Goal: Find specific page/section: Find specific page/section

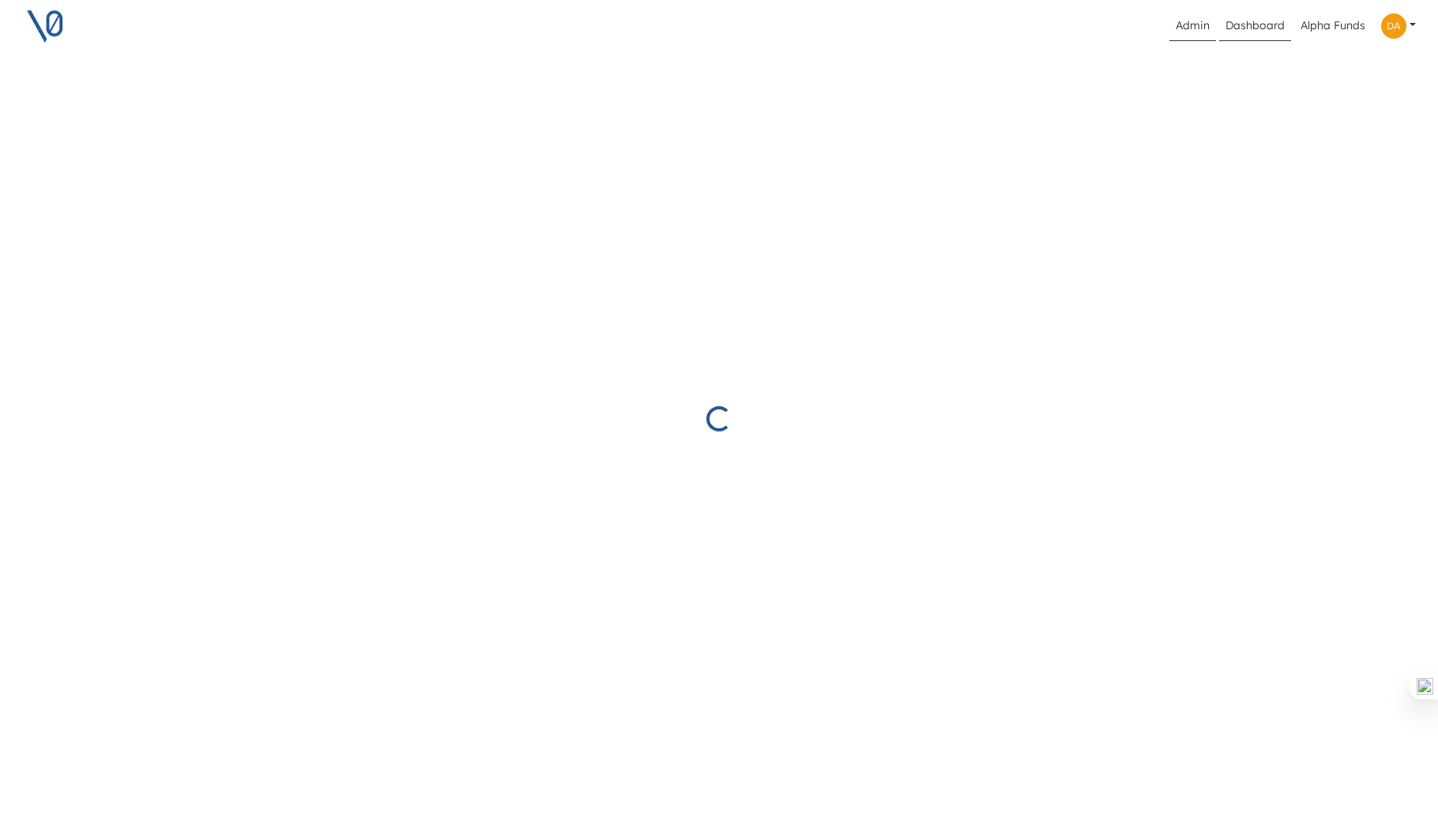
click at [1194, 22] on link "Admin" at bounding box center [1193, 26] width 46 height 30
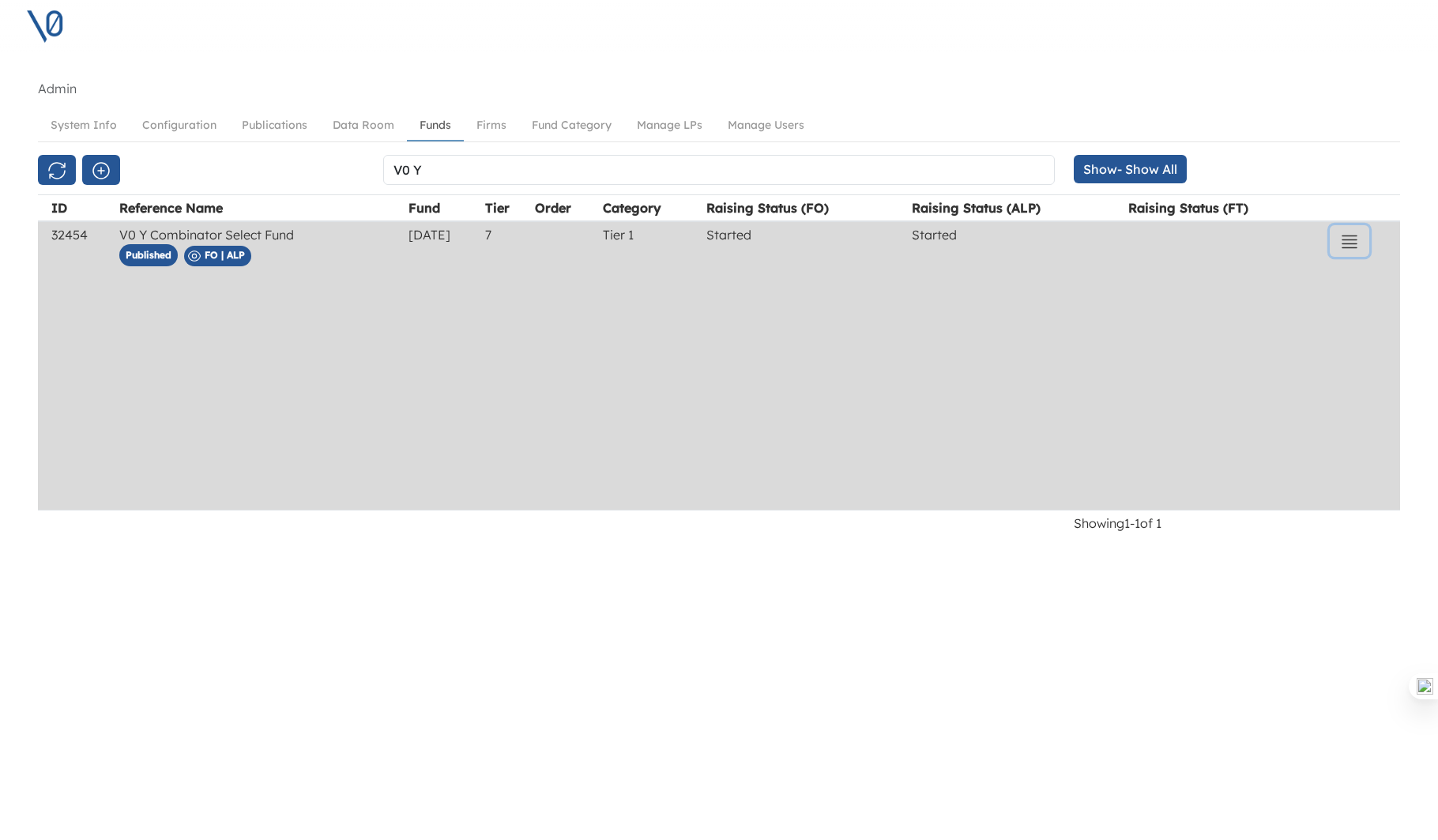
click at [1358, 242] on icon "button" at bounding box center [1349, 241] width 19 height 19
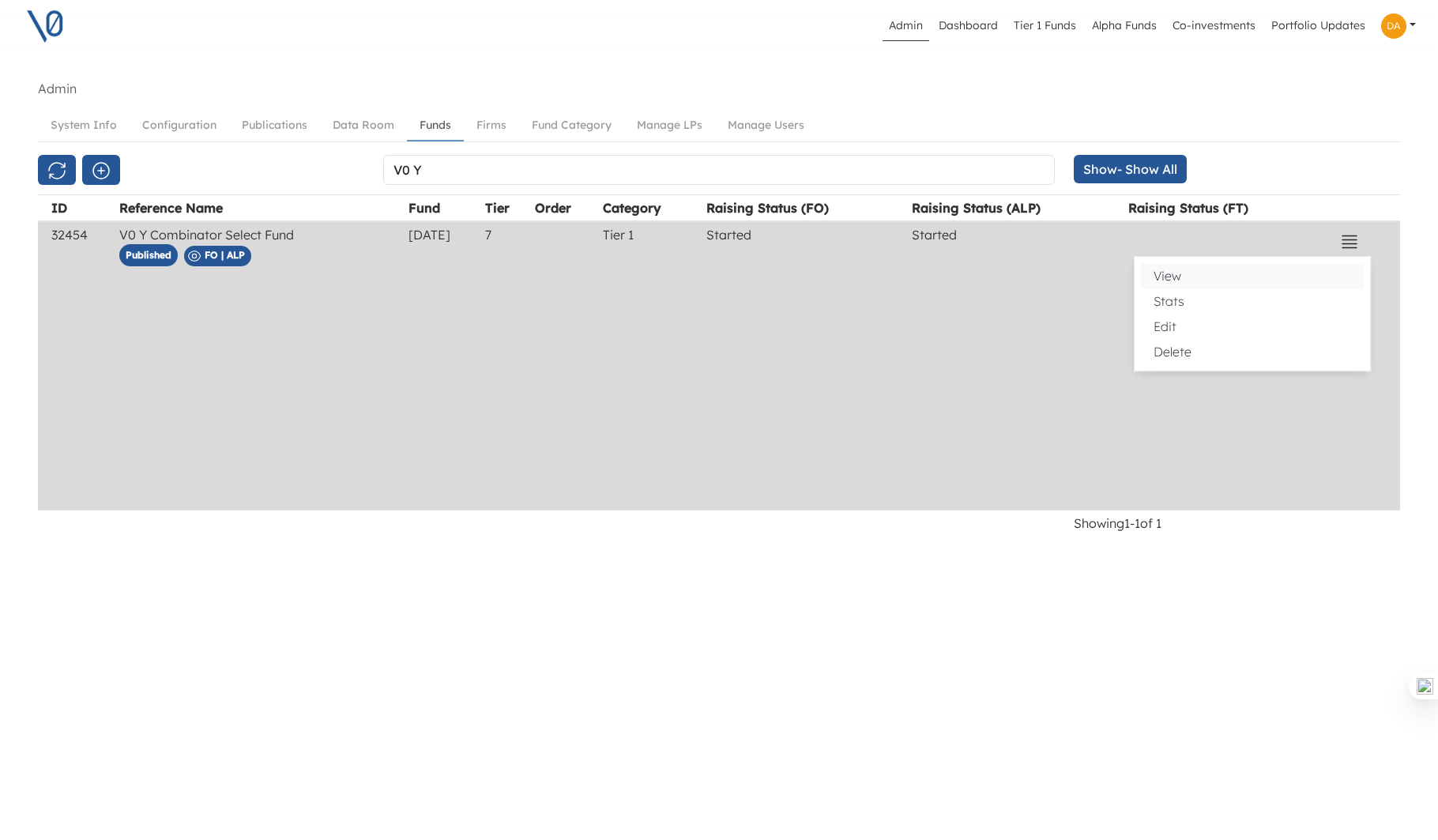
click at [1177, 280] on button "View" at bounding box center [1252, 276] width 223 height 26
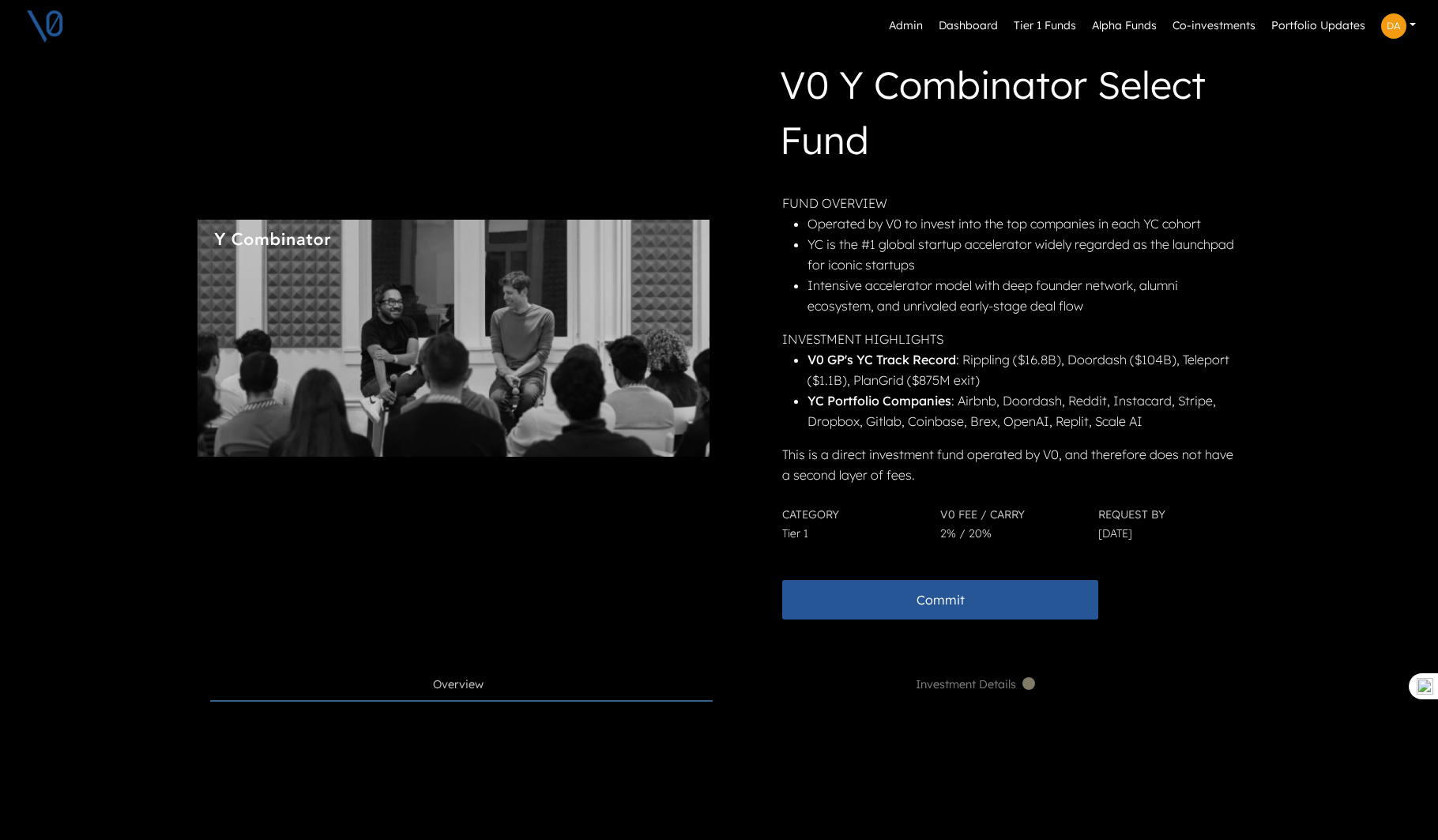
scroll to position [74, 0]
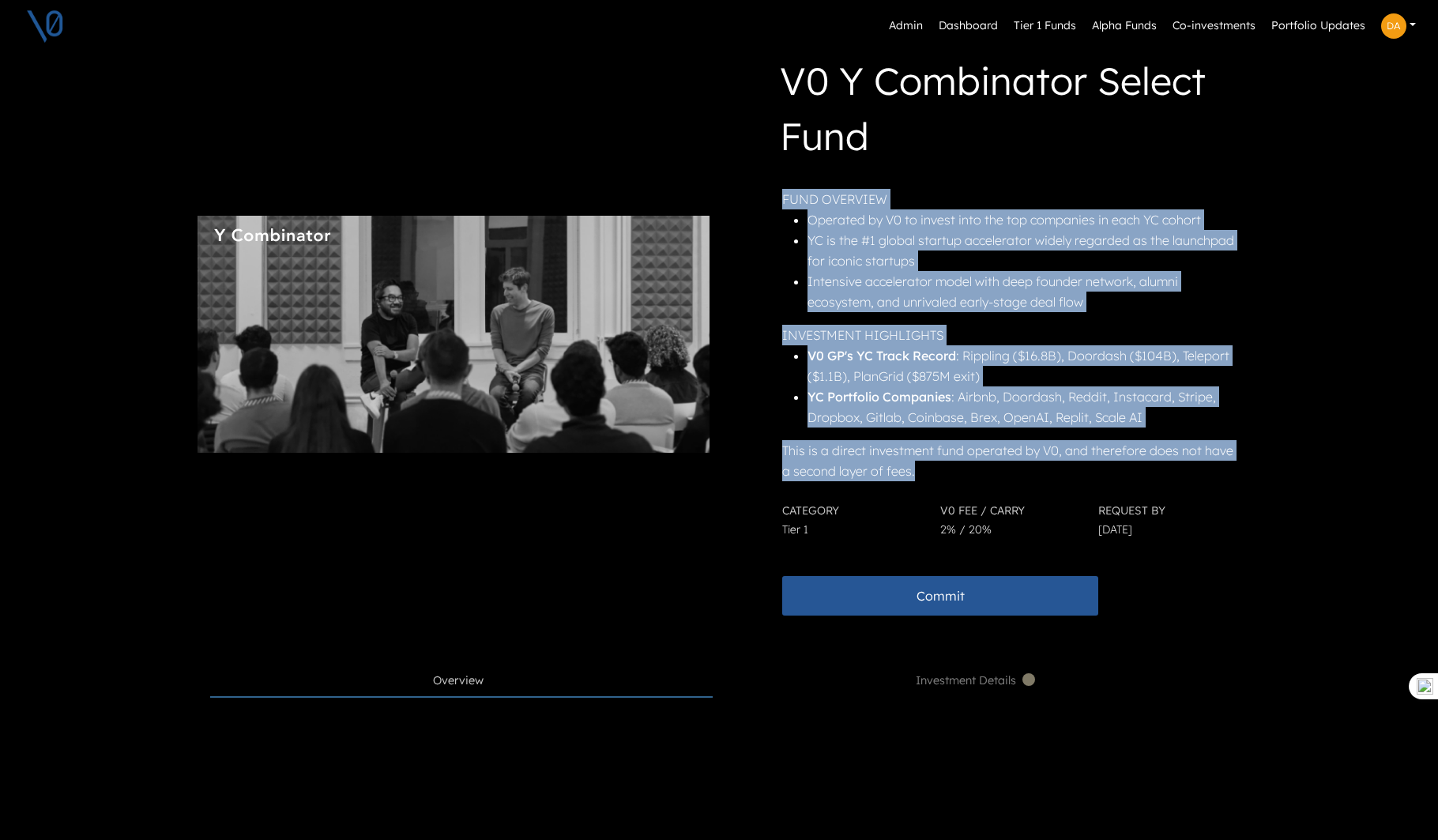
drag, startPoint x: 918, startPoint y: 475, endPoint x: 772, endPoint y: 189, distance: 321.1
click at [772, 191] on div "V0 Y Combinator Select Fund FUND OVERVIEW Operated by V0 to invest into the top…" at bounding box center [985, 334] width 506 height 562
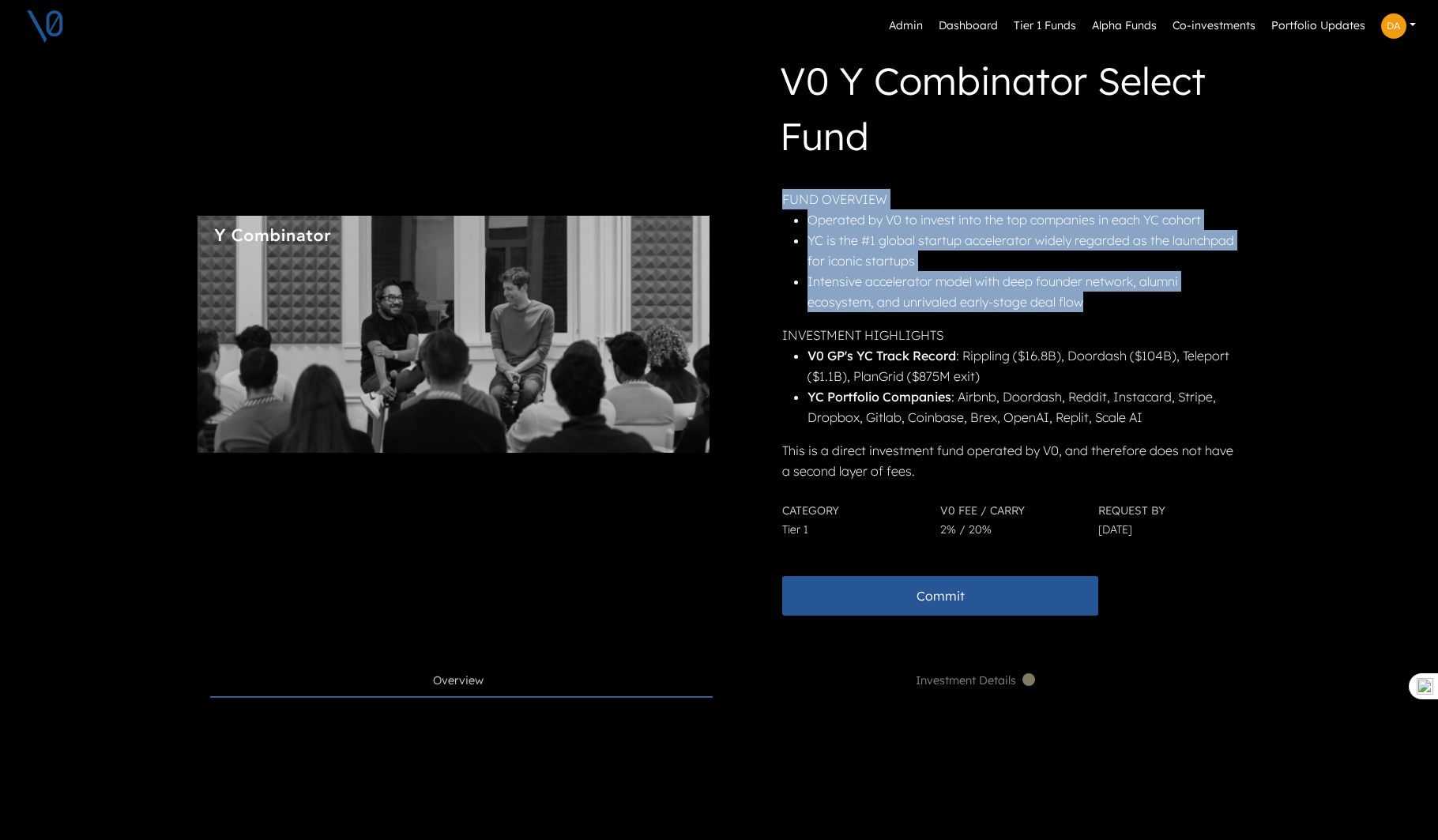
drag, startPoint x: 1099, startPoint y: 297, endPoint x: 772, endPoint y: 203, distance: 340.2
click at [772, 203] on div "V0 Y Combinator Select Fund FUND OVERVIEW Operated by V0 to invest into the top…" at bounding box center [985, 334] width 506 height 562
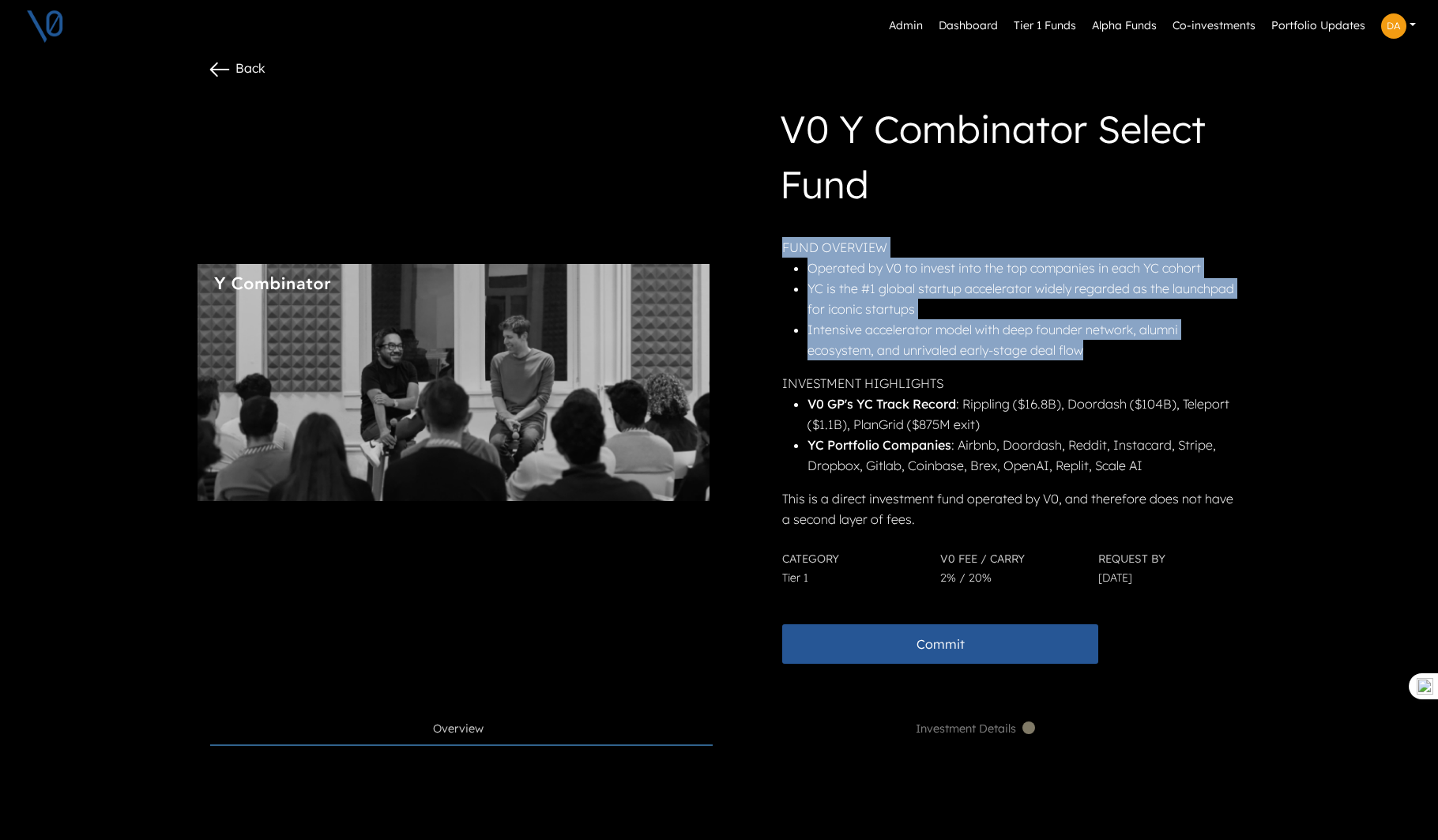
scroll to position [0, 0]
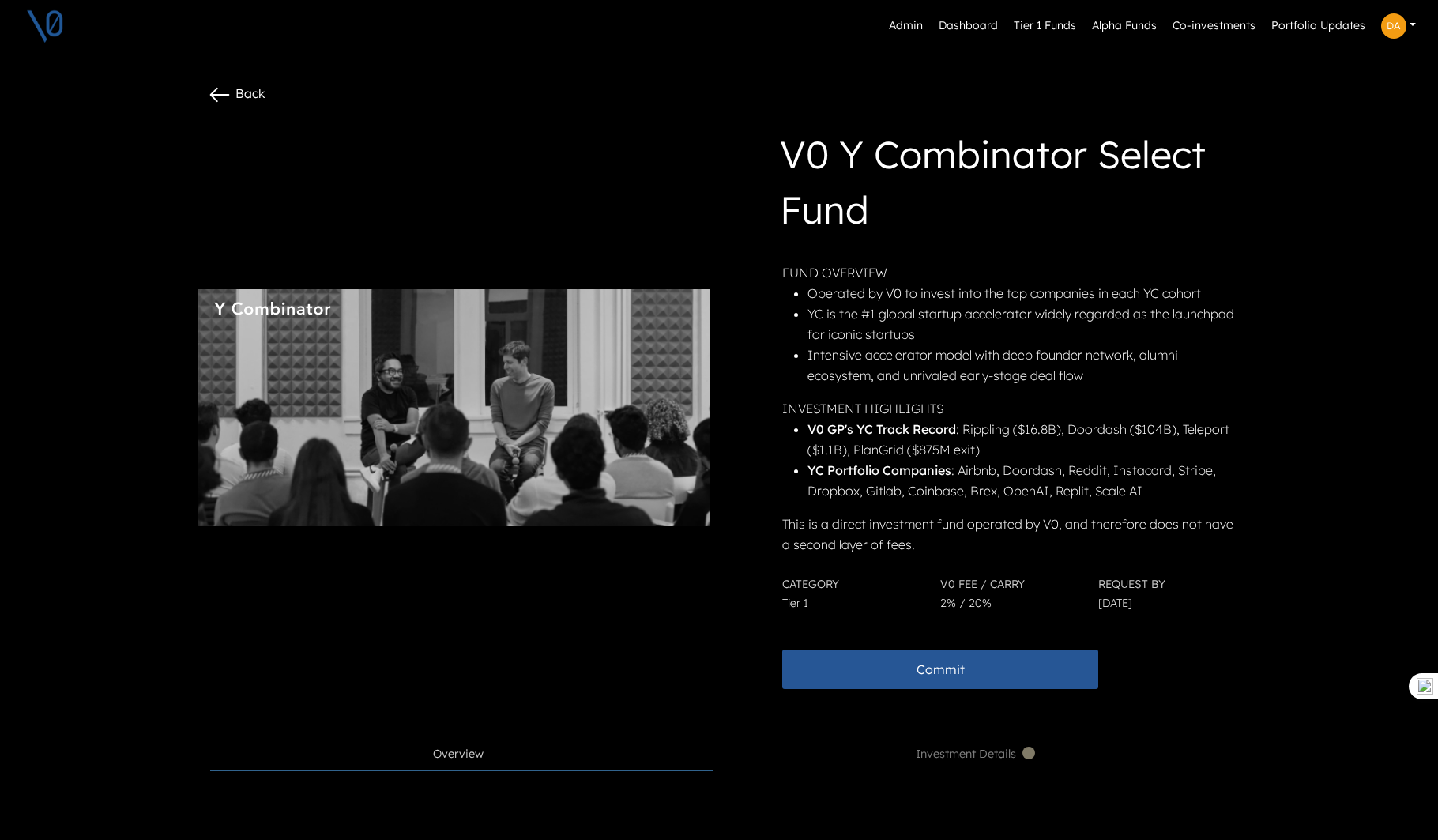
click at [1034, 476] on li "YC Portfolio Companies : Airbnb, Doordash, Reddit, Instacard, Stripe, Dropbox, …" at bounding box center [1022, 480] width 430 height 41
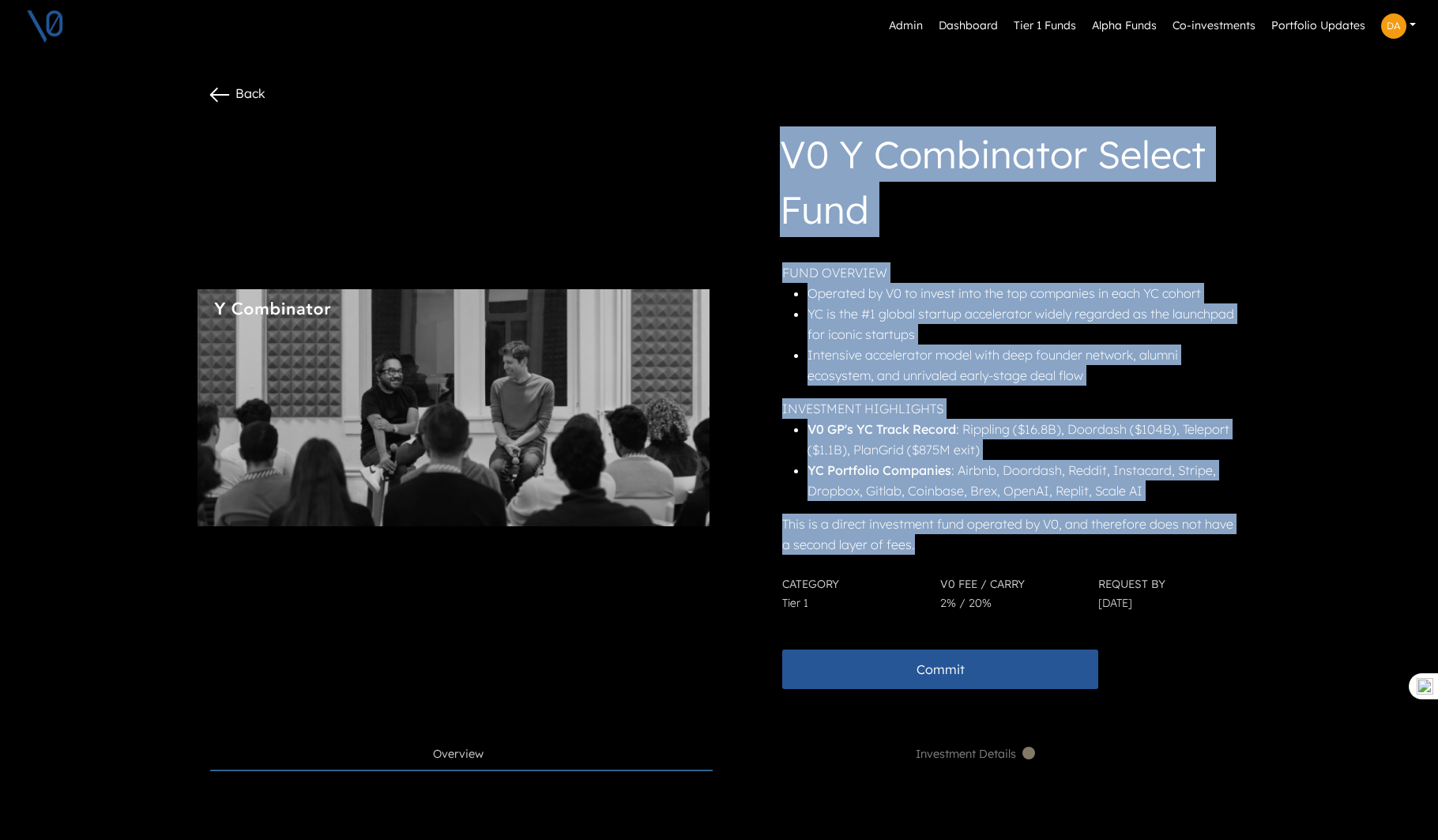
drag, startPoint x: 913, startPoint y: 548, endPoint x: 782, endPoint y: 156, distance: 413.3
click at [782, 156] on div "V0 Y Combinator Select Fund FUND OVERVIEW Operated by V0 to invest into the top…" at bounding box center [985, 408] width 506 height 562
copy div "V0 Y Combinator Select Fund FUND OVERVIEW Operated by V0 to invest into the top…"
click at [977, 26] on link "Dashboard" at bounding box center [968, 26] width 72 height 30
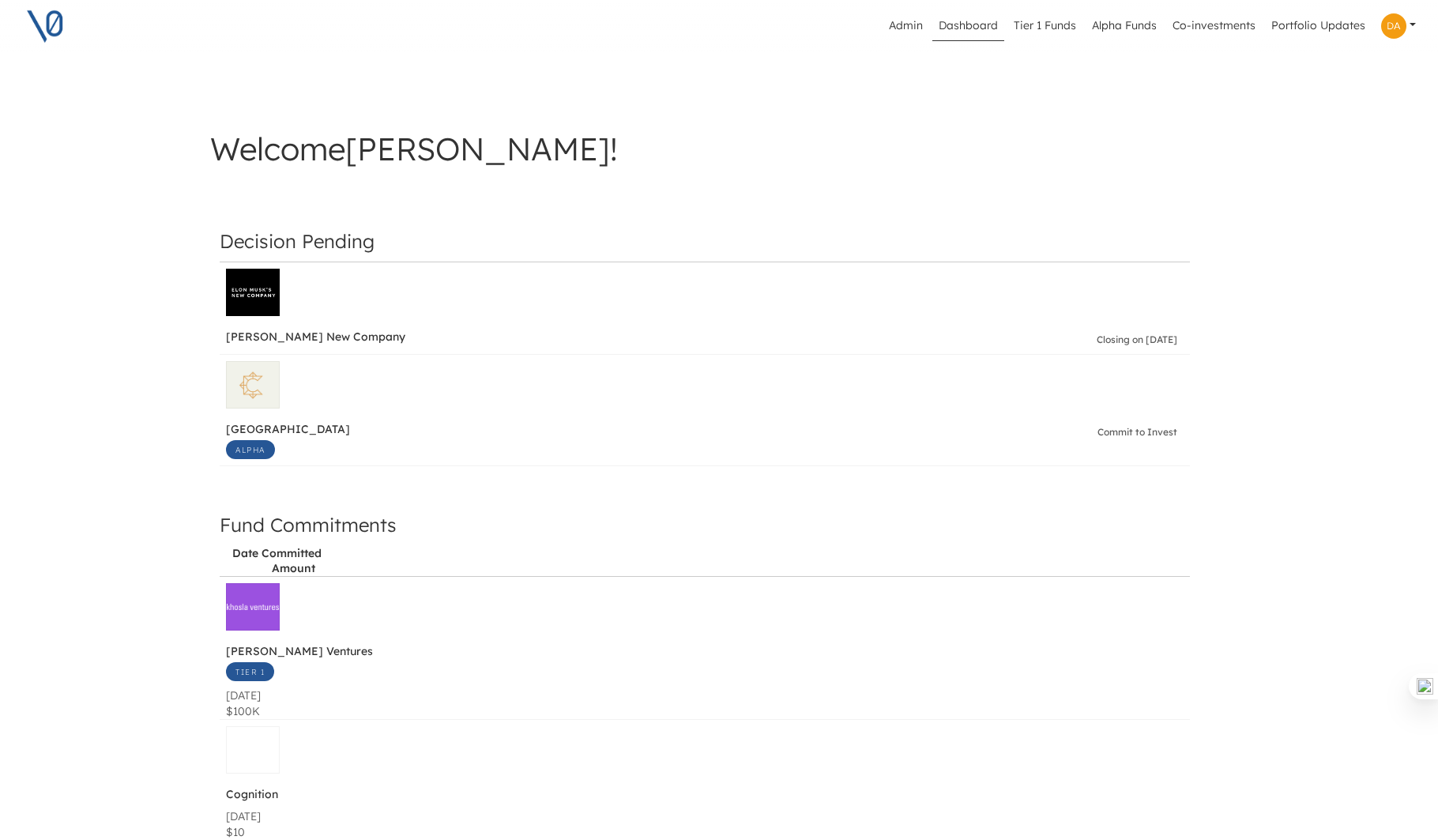
click at [47, 23] on img at bounding box center [46, 27] width 40 height 40
click at [45, 27] on img at bounding box center [46, 27] width 40 height 40
click at [1204, 23] on link "Co-investments" at bounding box center [1213, 26] width 95 height 30
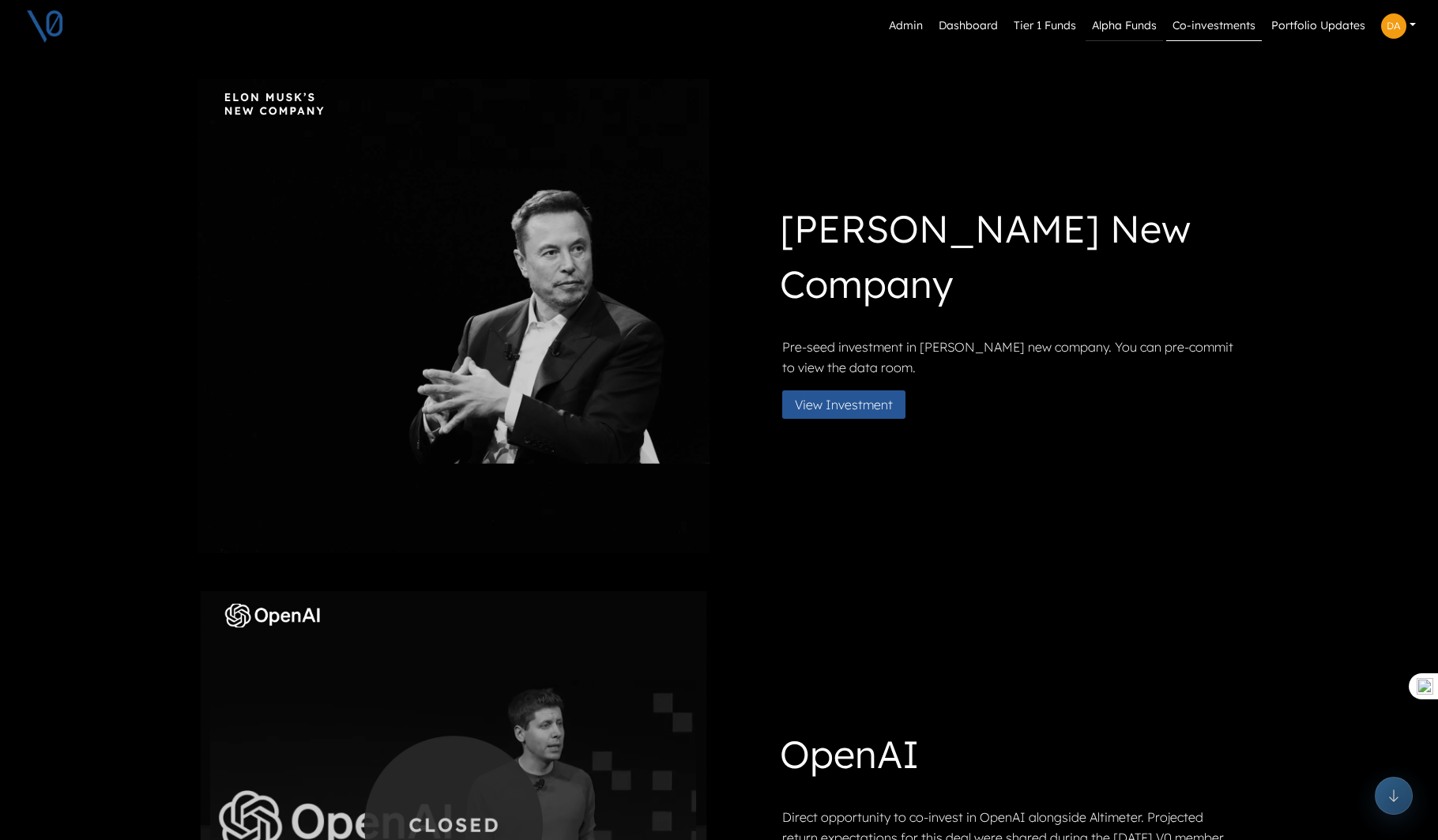
click at [1131, 27] on link "Alpha Funds" at bounding box center [1124, 26] width 77 height 30
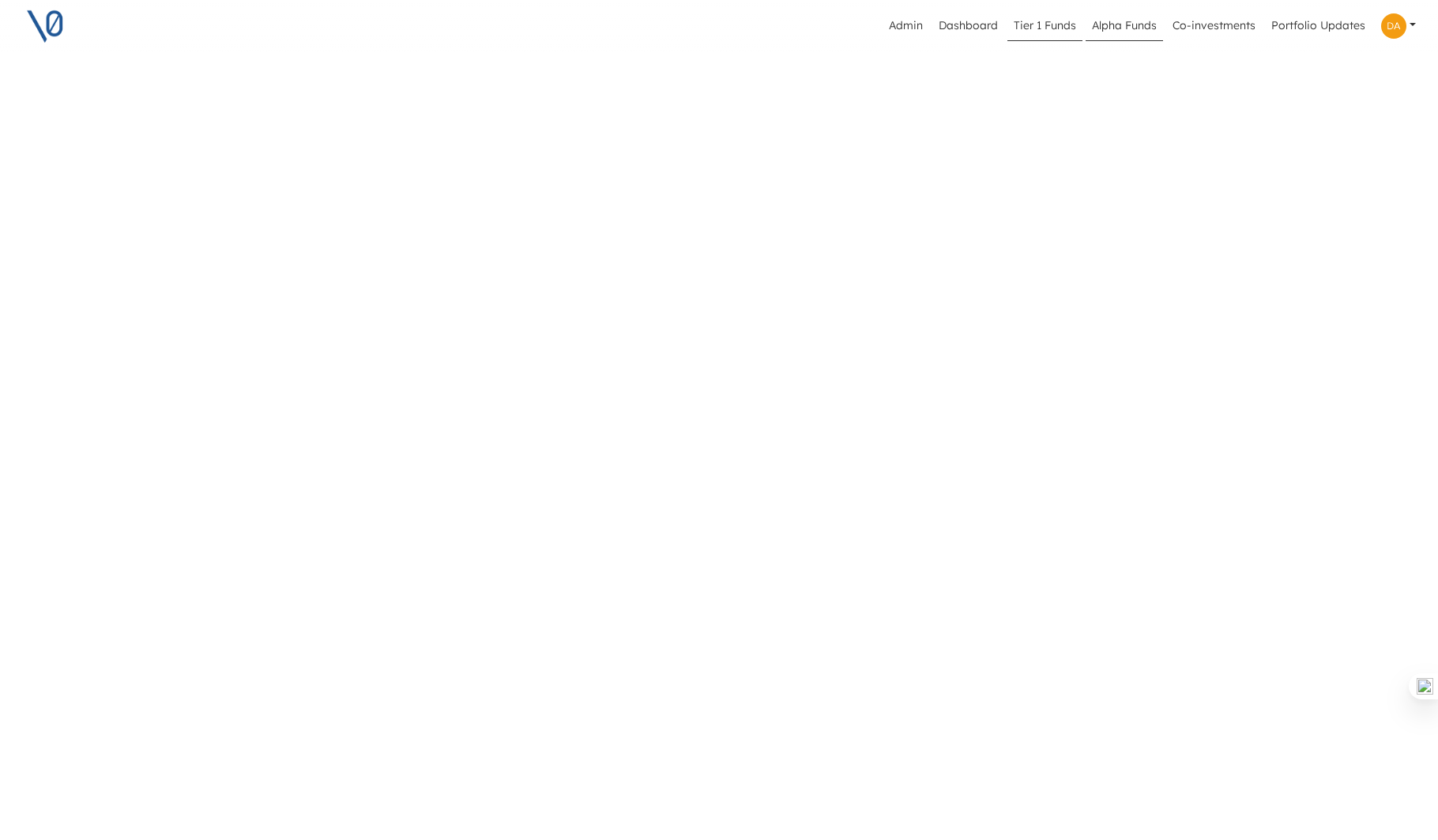
click at [1028, 22] on link "Tier 1 Funds" at bounding box center [1045, 26] width 75 height 30
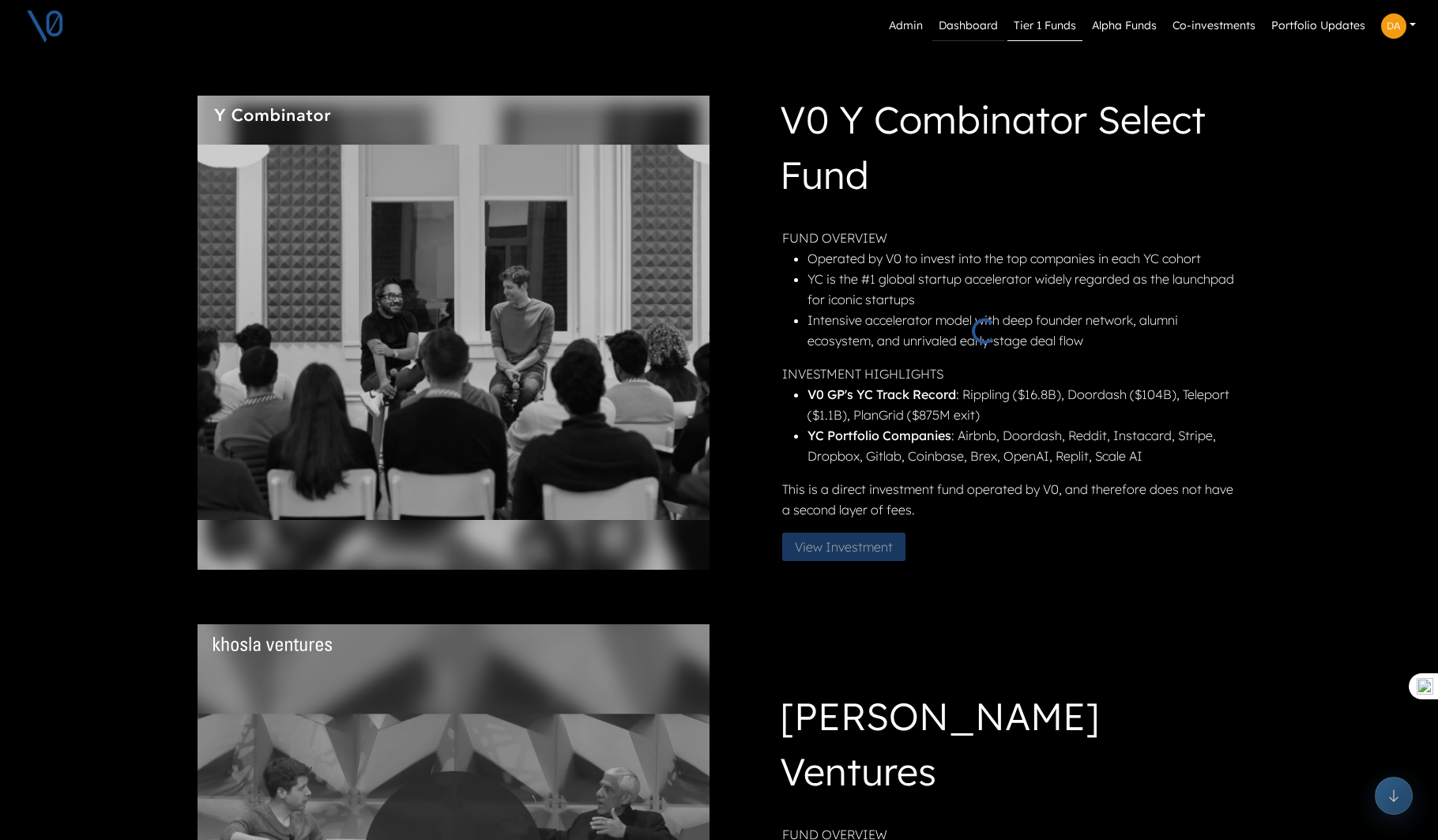
click at [970, 22] on link "Dashboard" at bounding box center [968, 26] width 72 height 30
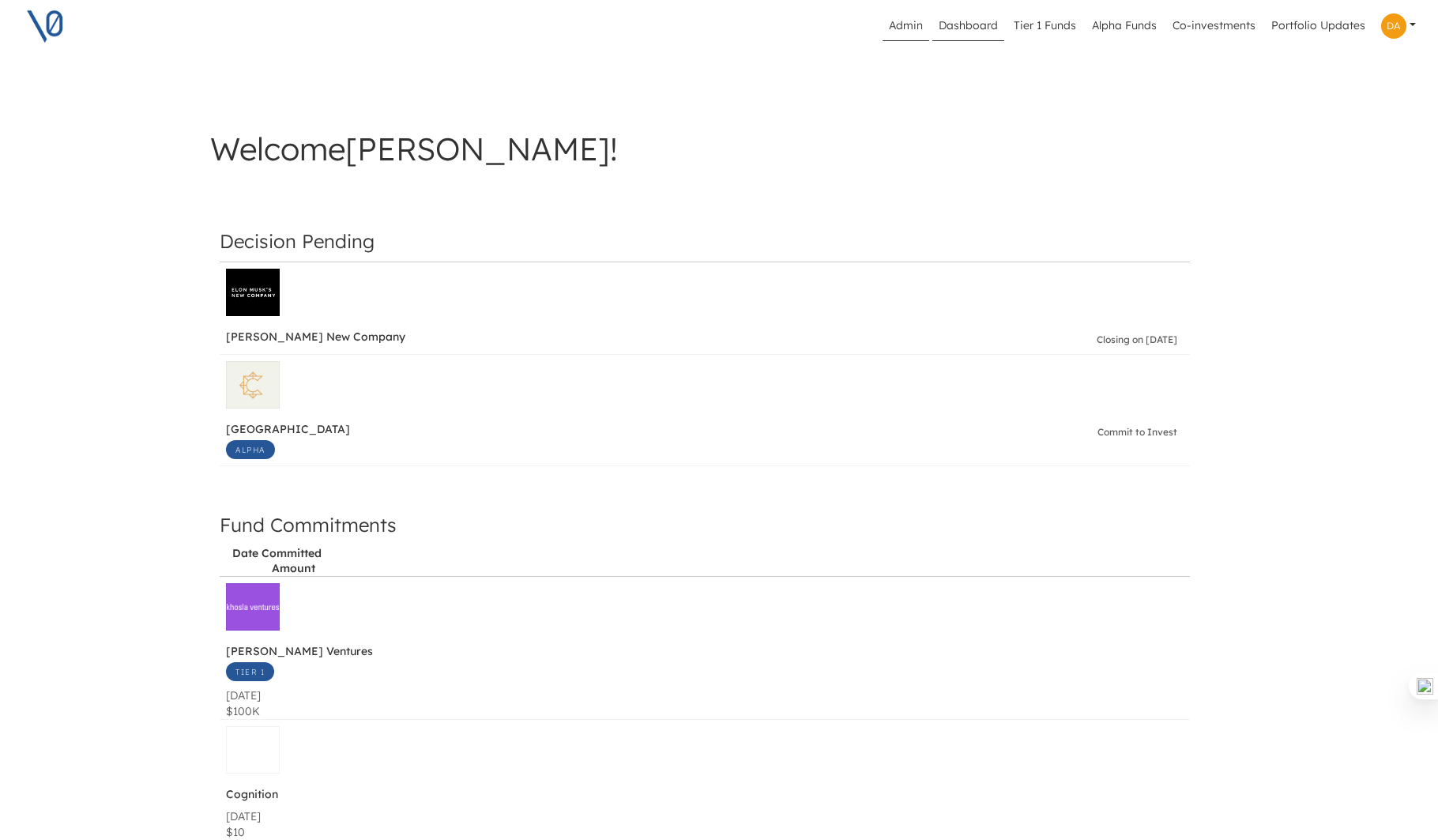
click at [894, 26] on link "Admin" at bounding box center [906, 26] width 46 height 30
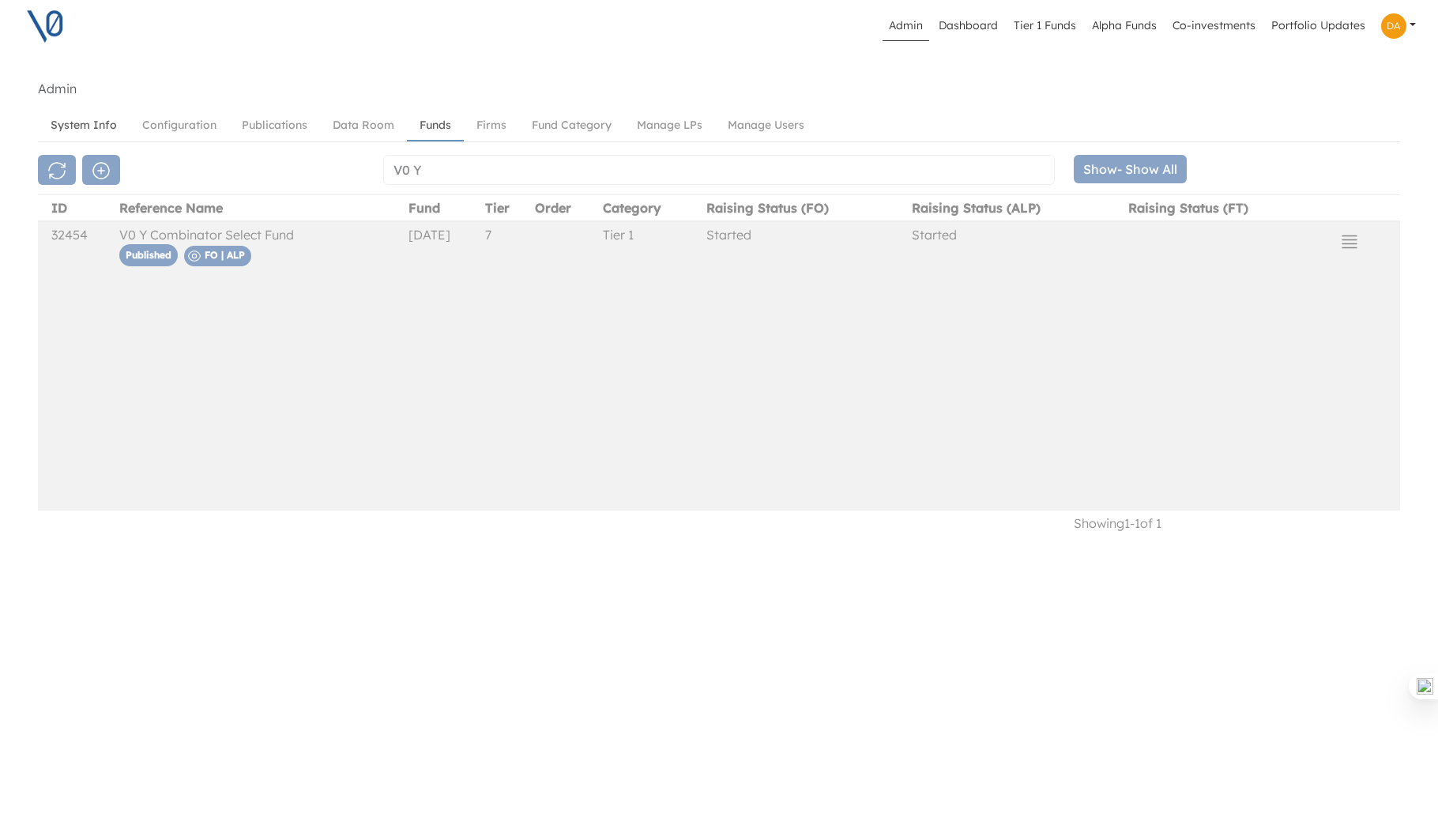
click at [96, 122] on link "System Info" at bounding box center [84, 124] width 92 height 29
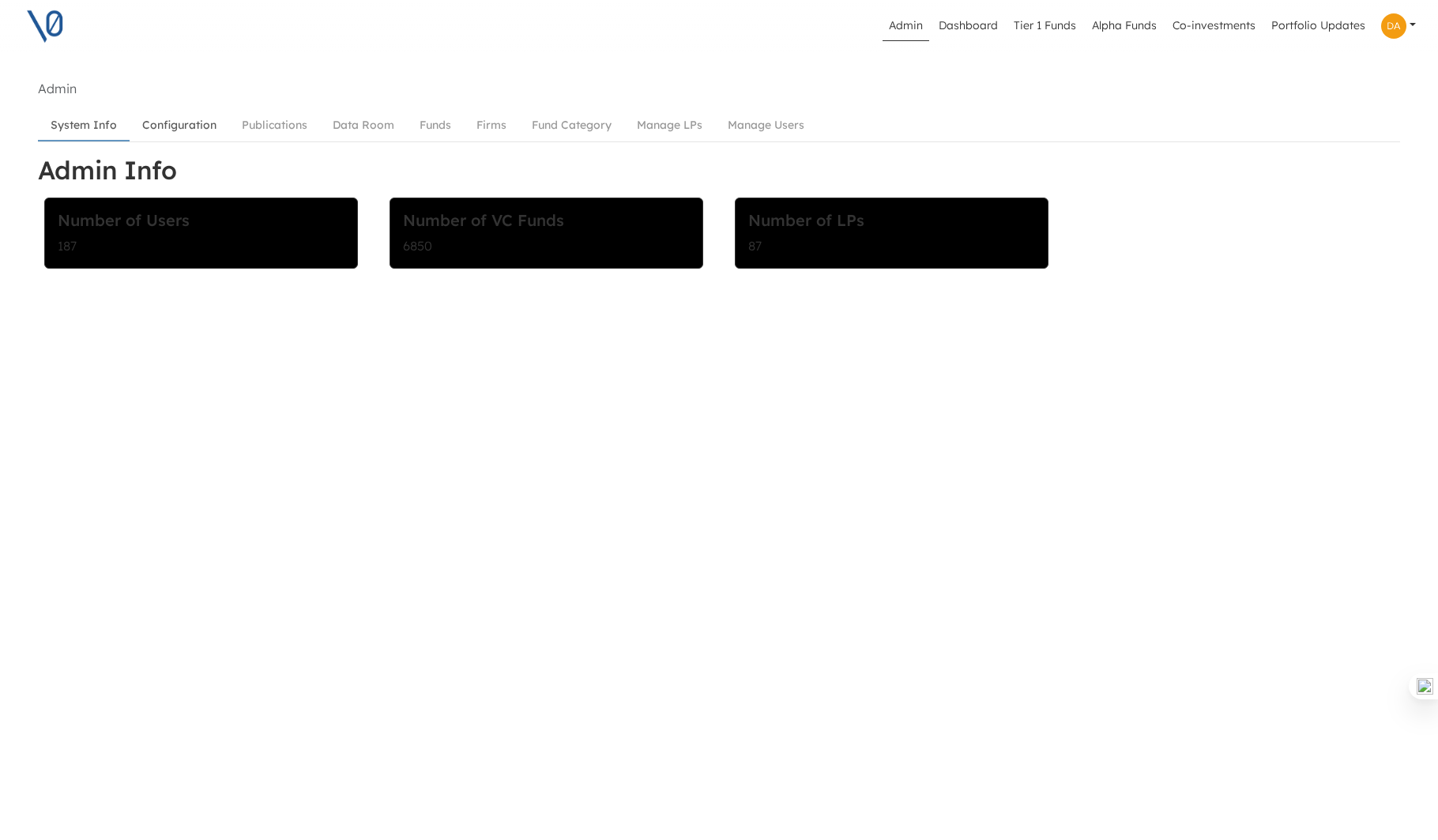
click at [190, 129] on link "Configuration" at bounding box center [179, 124] width 99 height 29
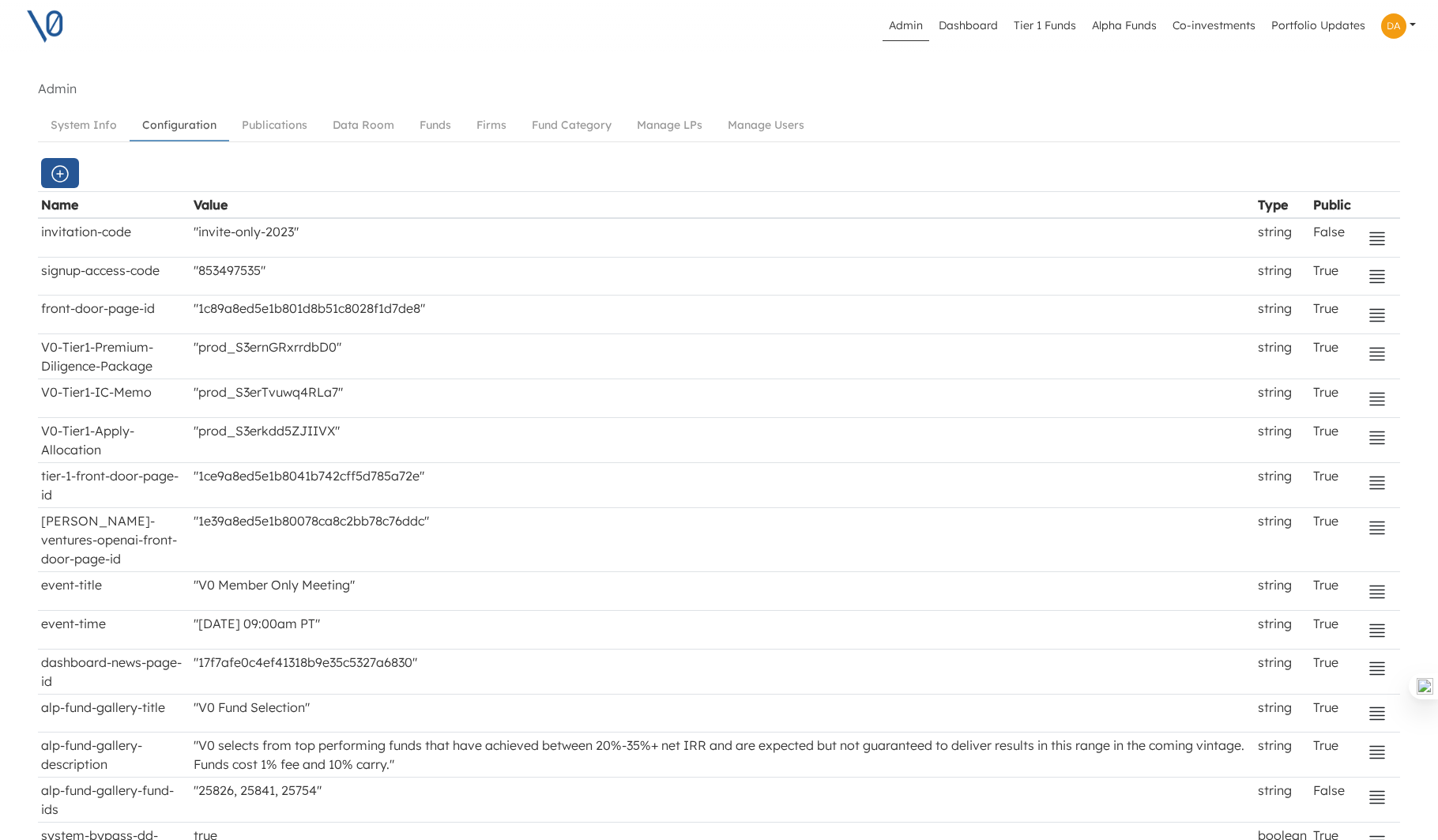
click at [42, 22] on img at bounding box center [46, 27] width 40 height 40
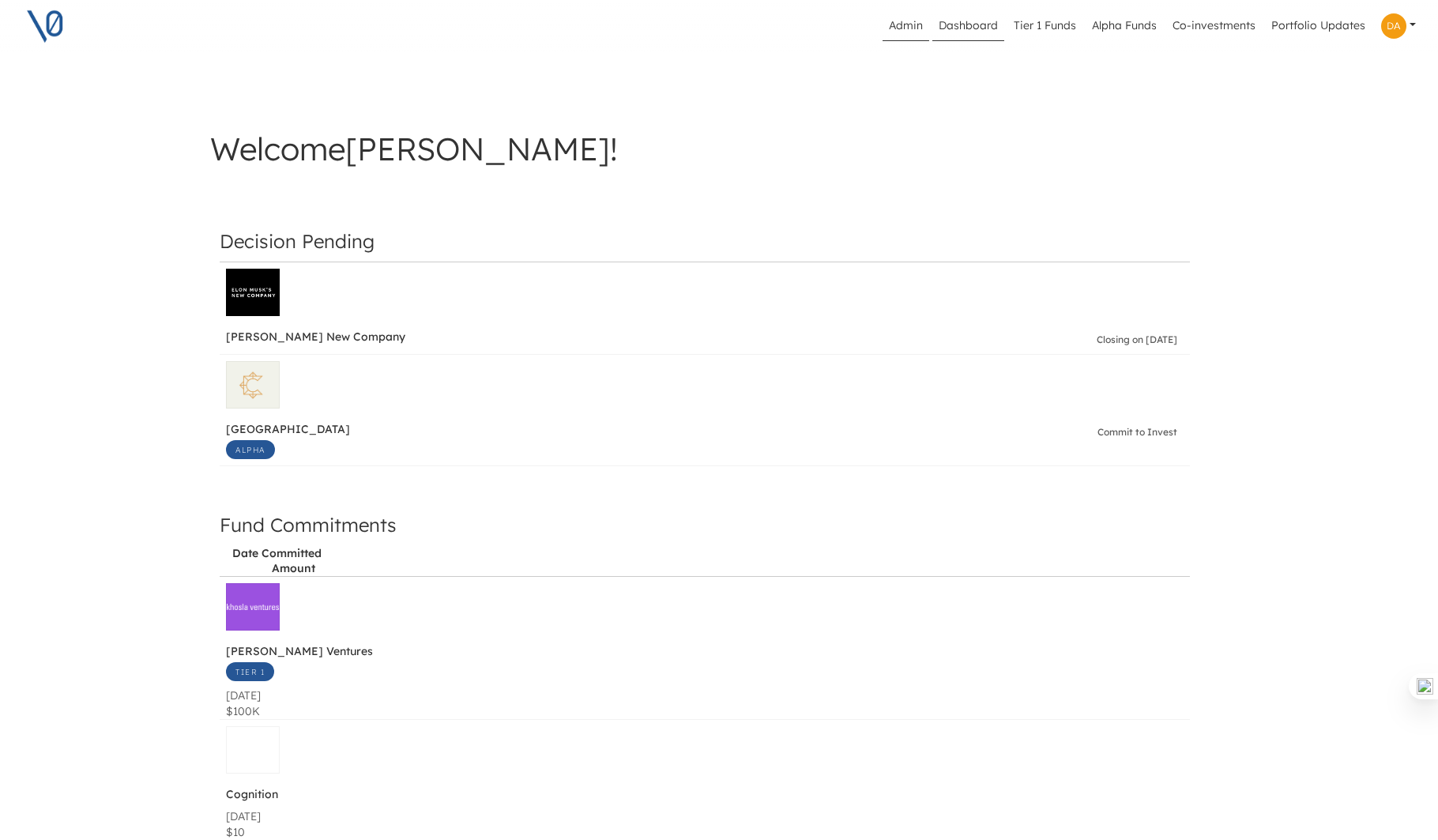
click at [908, 26] on link "Admin" at bounding box center [906, 26] width 46 height 30
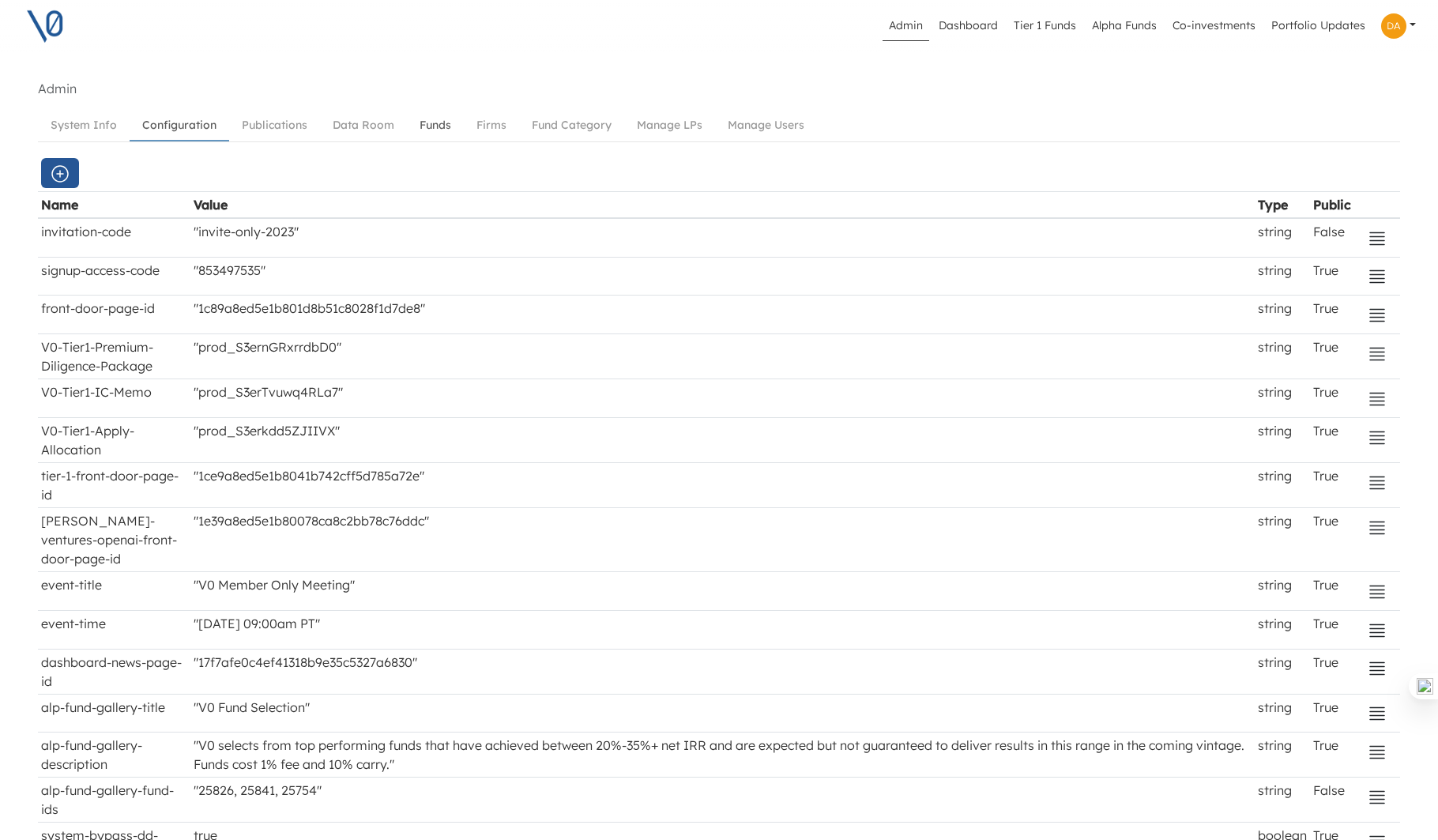
click at [430, 124] on link "Funds" at bounding box center [435, 124] width 57 height 29
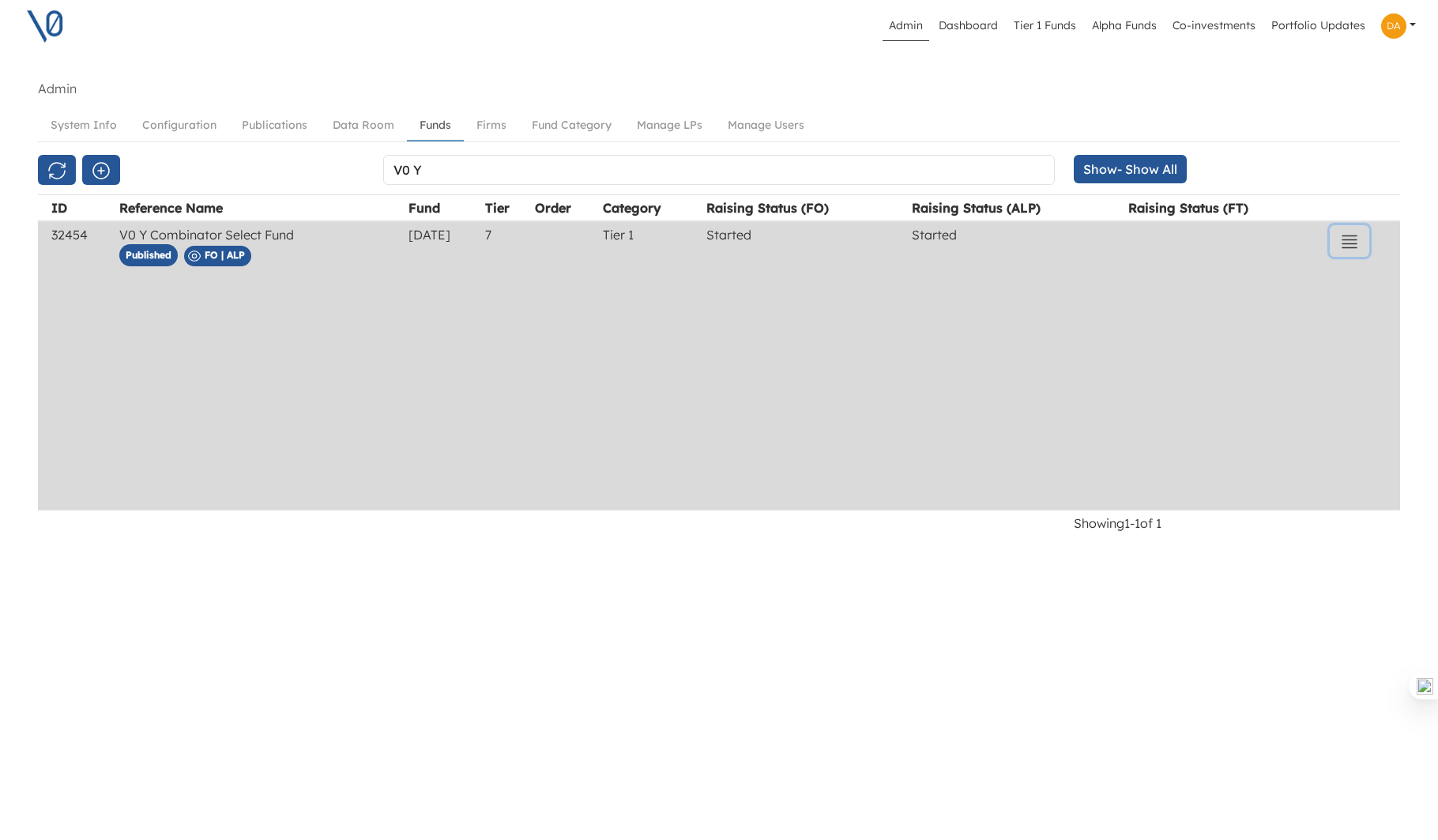
click at [1353, 236] on icon "button" at bounding box center [1349, 241] width 19 height 19
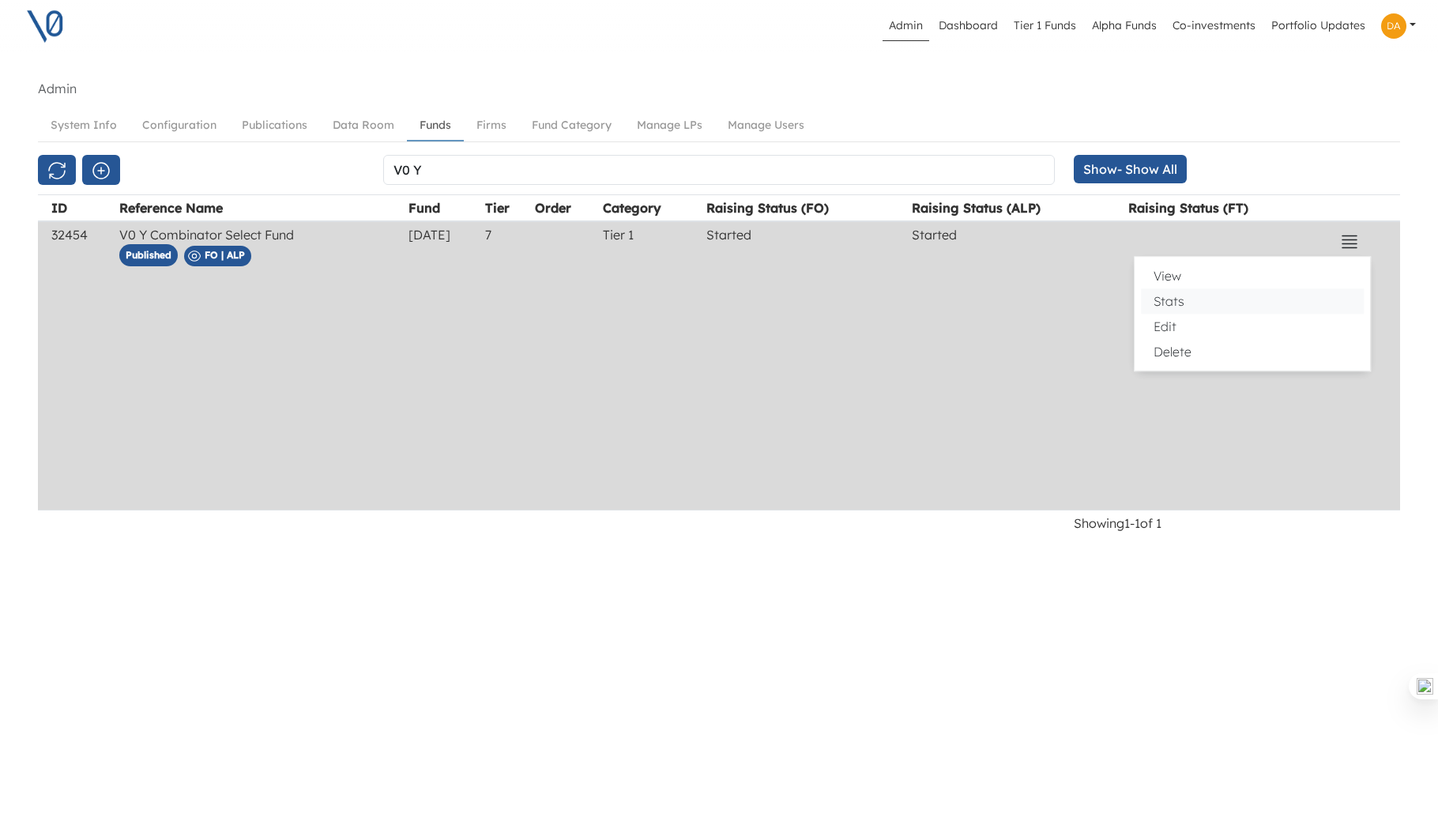
click at [1206, 297] on button "Stats" at bounding box center [1252, 301] width 223 height 26
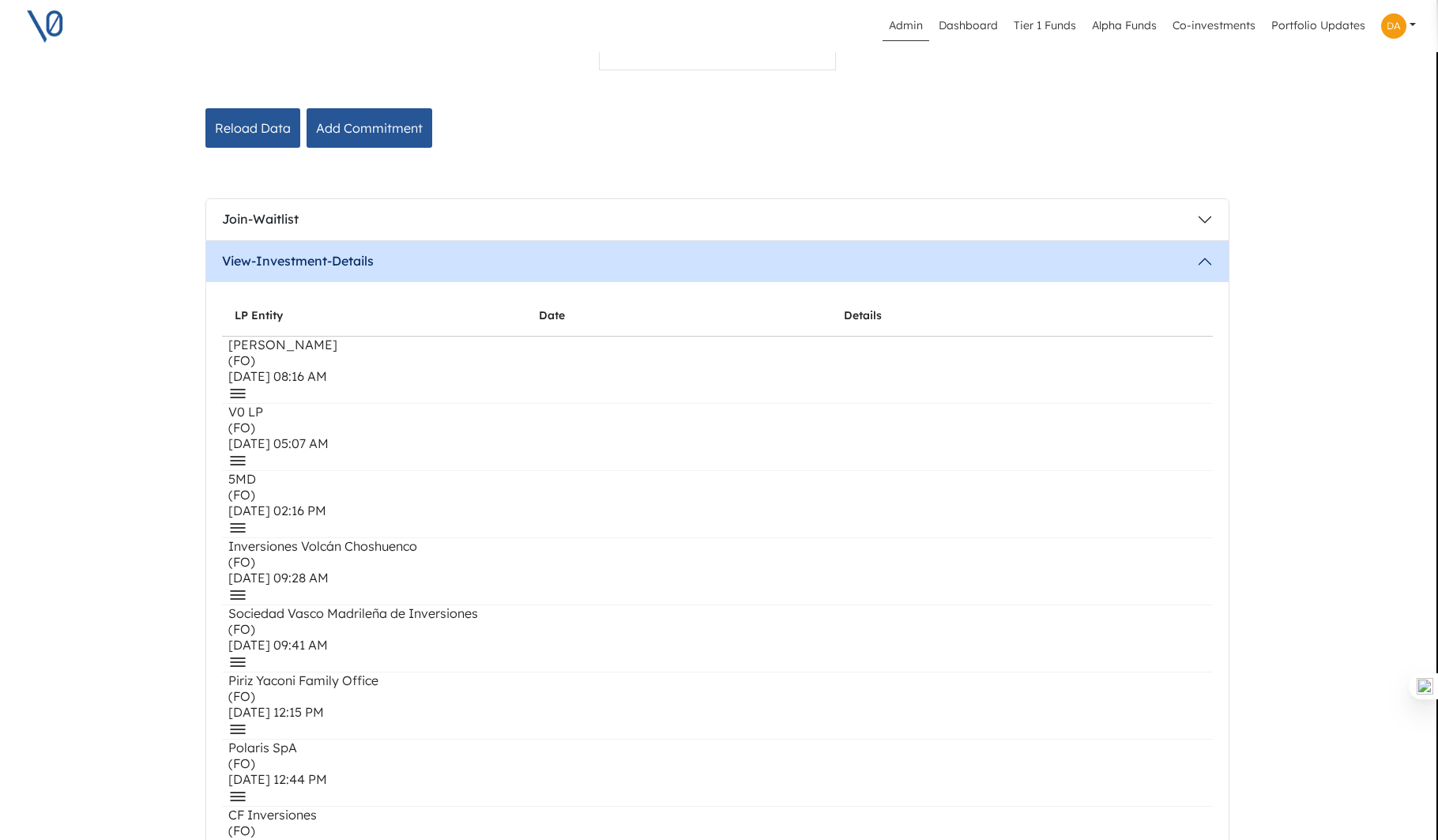
scroll to position [0, 2]
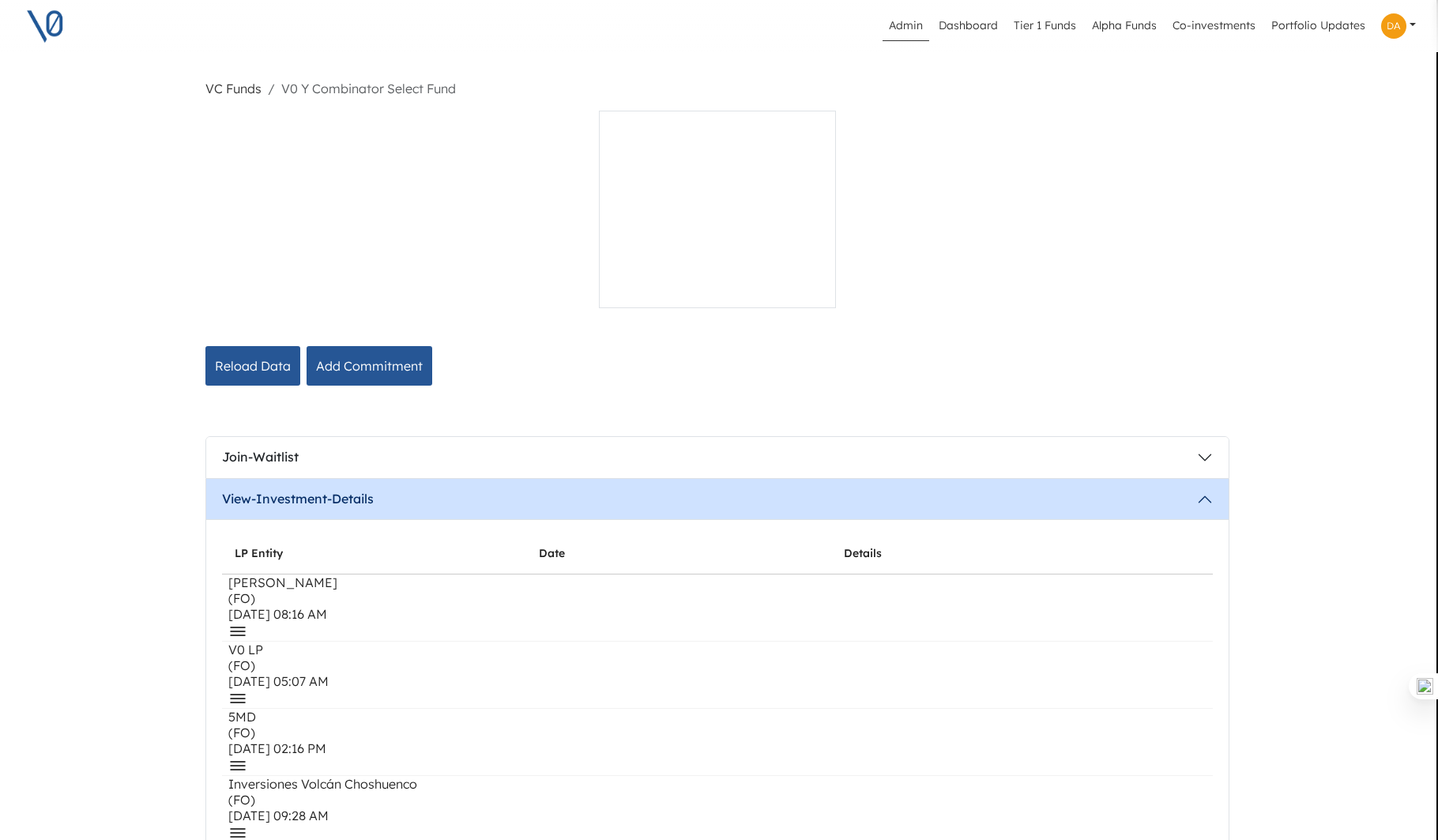
click at [334, 90] on li "V0 Y Combinator Select Fund" at bounding box center [359, 88] width 195 height 19
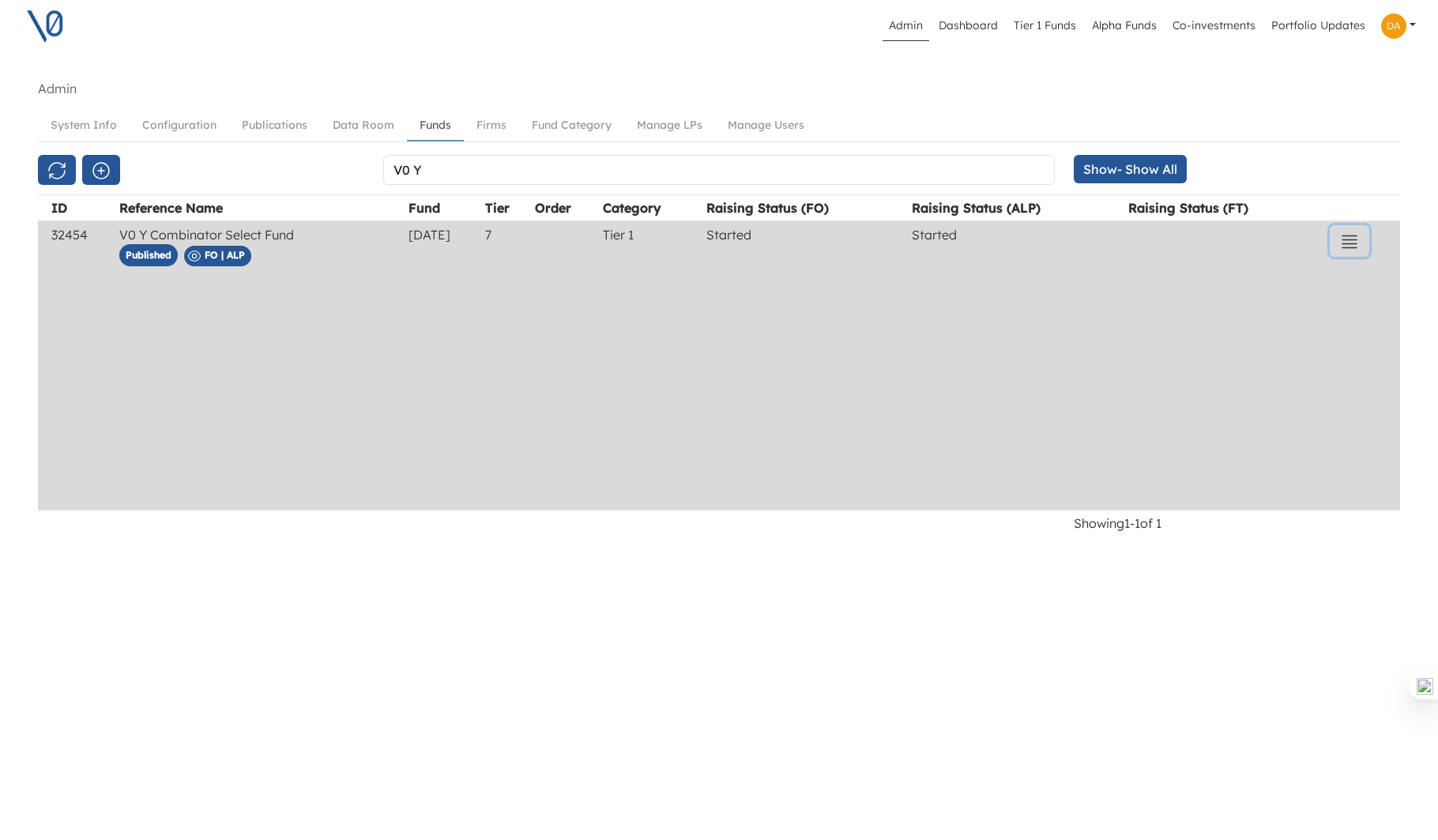
click at [1343, 234] on icon "button" at bounding box center [1349, 241] width 19 height 19
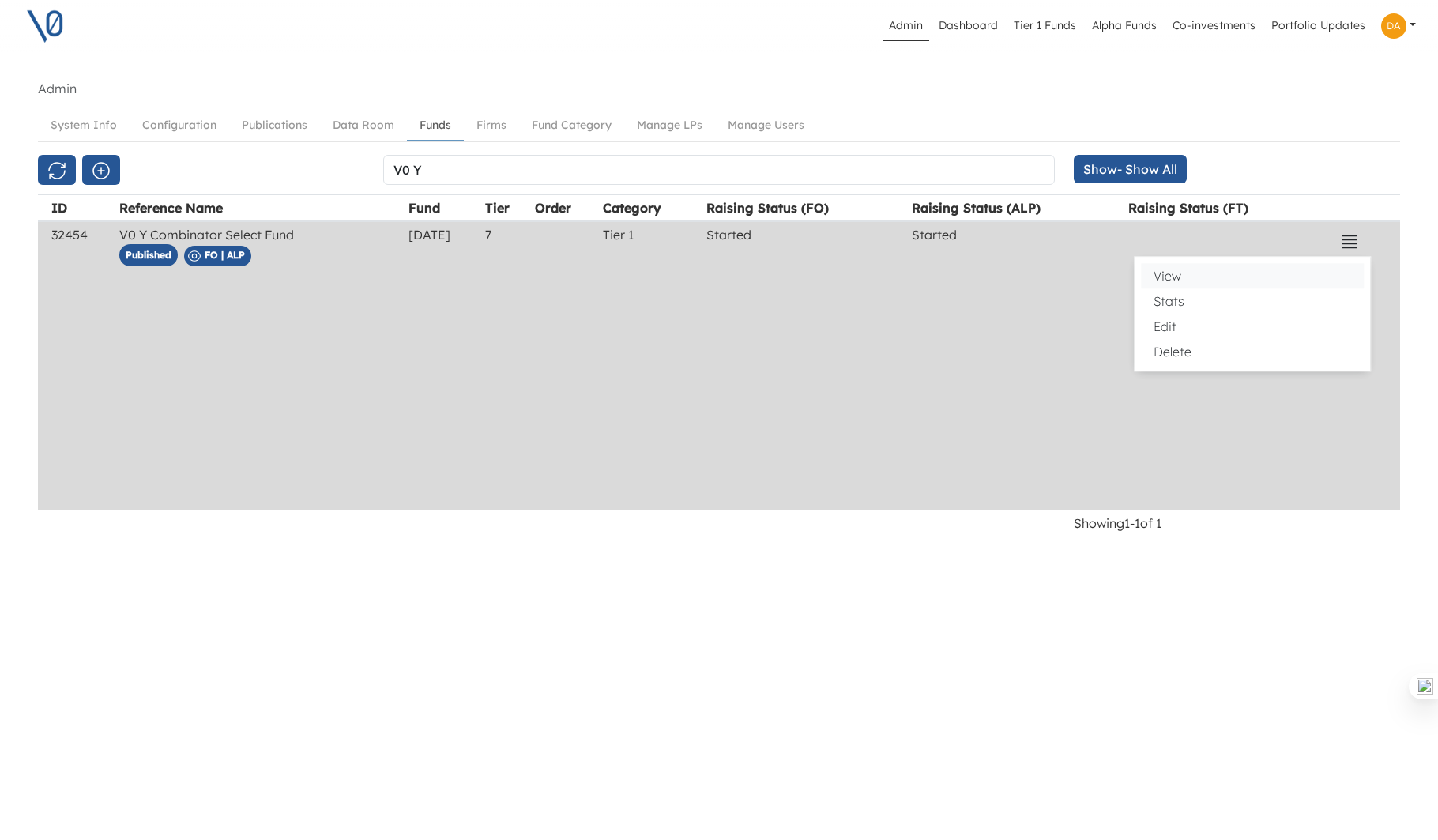
click at [1192, 274] on button "View" at bounding box center [1252, 276] width 223 height 26
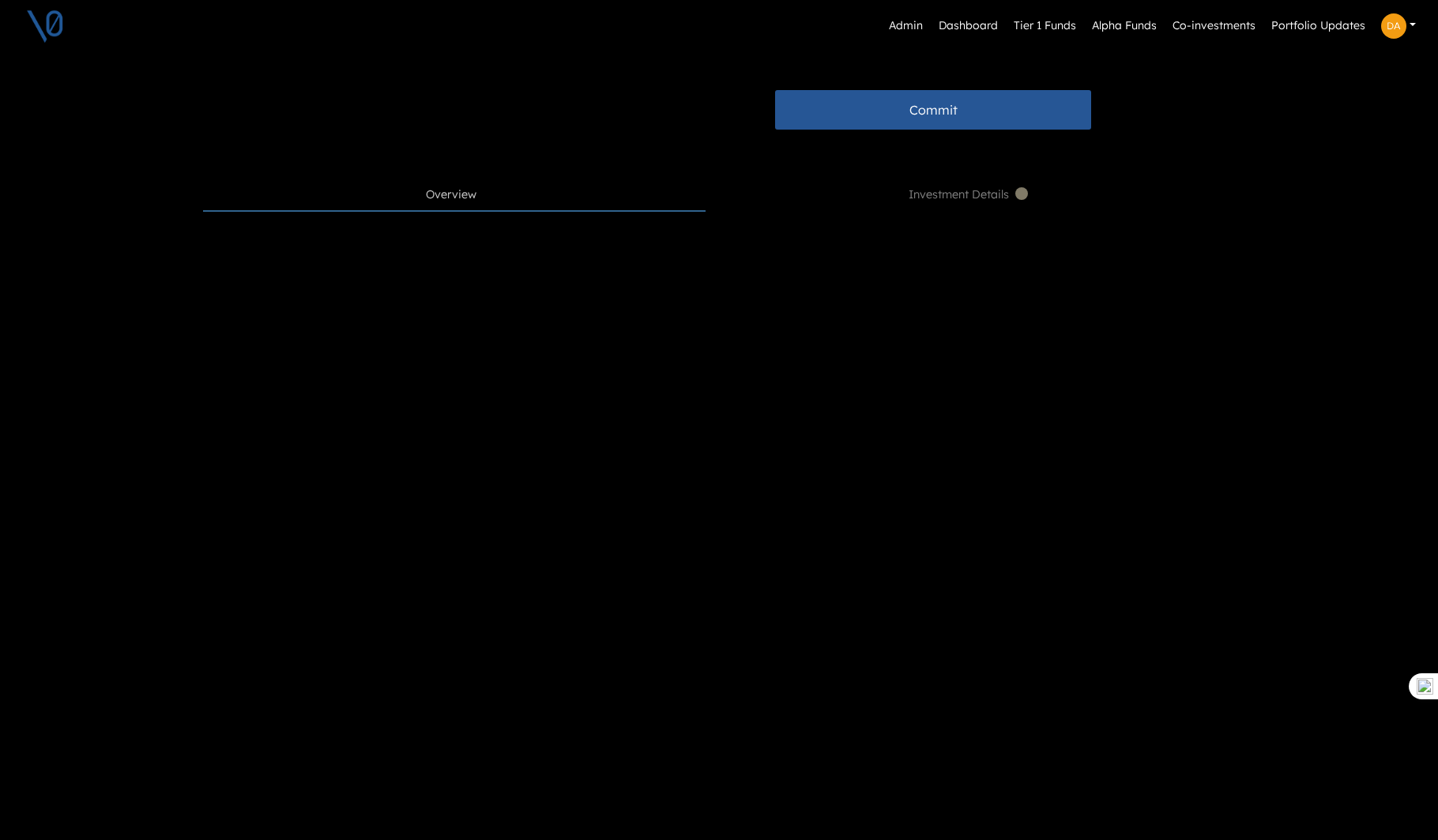
scroll to position [528, 7]
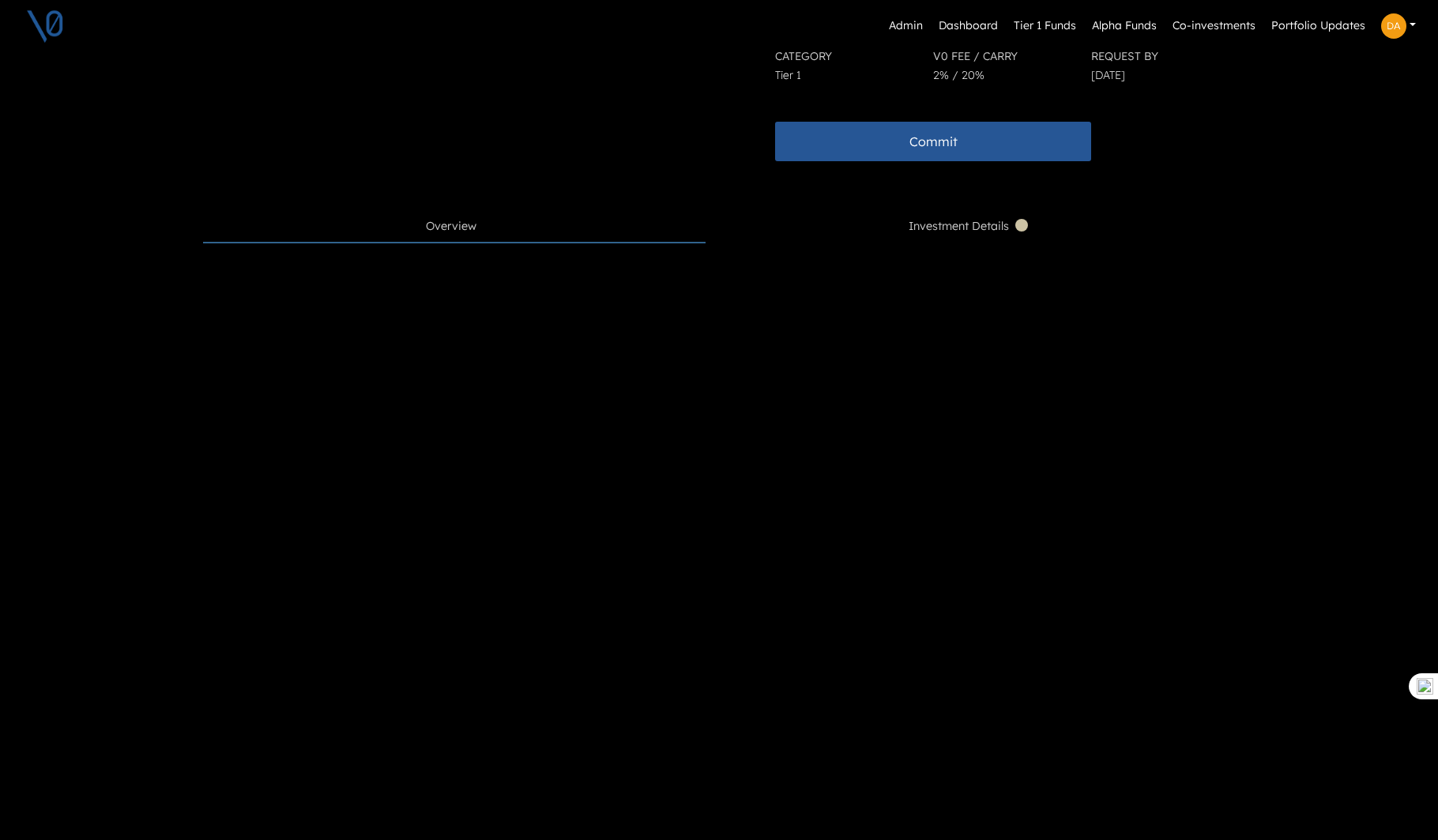
click at [997, 222] on span "Investment Details" at bounding box center [970, 226] width 123 height 17
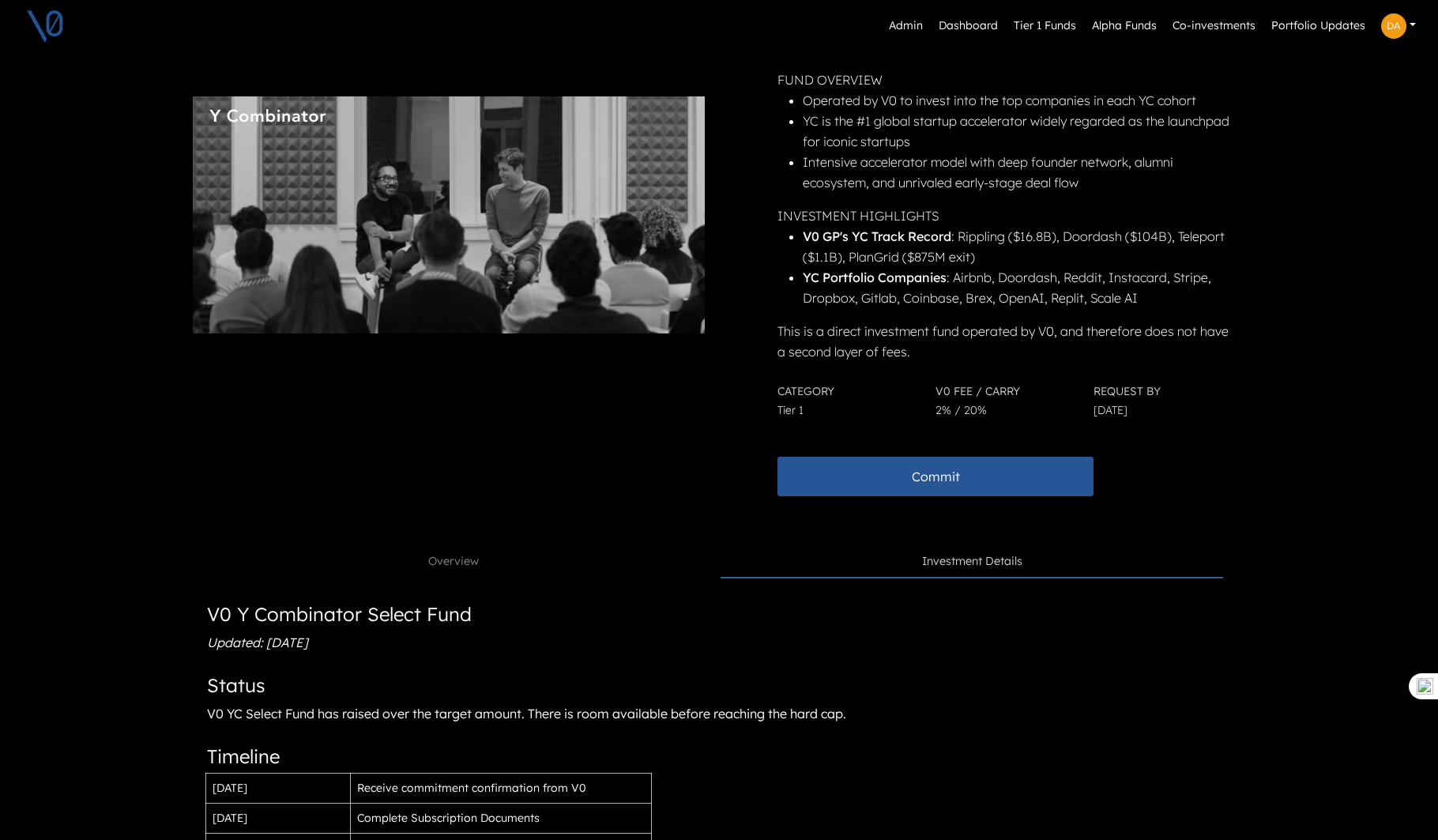
scroll to position [200, 5]
